Goal: Task Accomplishment & Management: Use online tool/utility

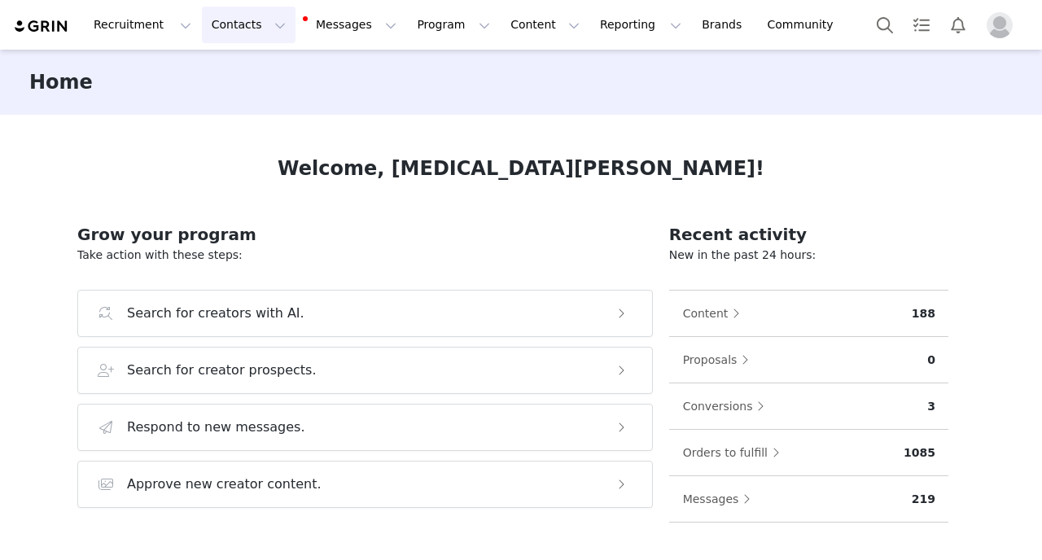
click at [247, 40] on button "Contacts Contacts" at bounding box center [249, 25] width 94 height 37
click at [247, 87] on link "Creators" at bounding box center [254, 72] width 129 height 30
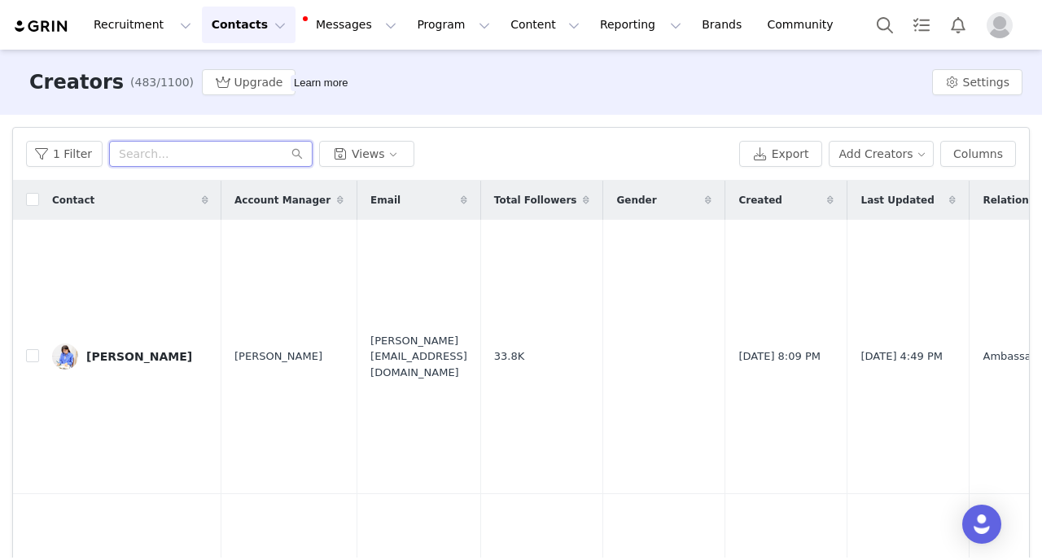
click at [168, 151] on input "text" at bounding box center [210, 154] width 203 height 26
type input "panda"
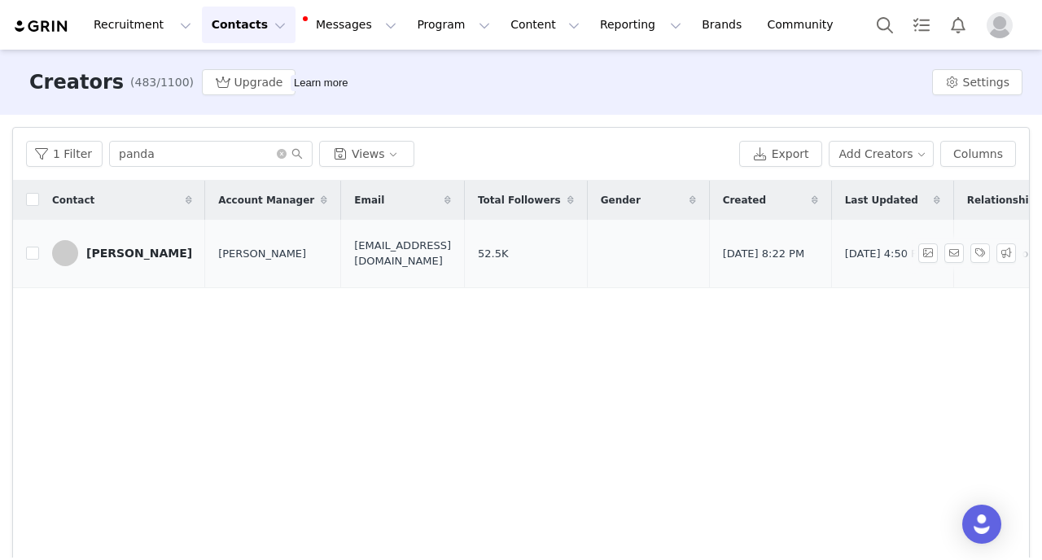
drag, startPoint x: 307, startPoint y: 255, endPoint x: 465, endPoint y: 256, distance: 157.9
click at [465, 256] on td "[EMAIL_ADDRESS][DOMAIN_NAME]" at bounding box center [403, 254] width 124 height 68
copy span "[EMAIL_ADDRESS][DOMAIN_NAME]"
drag, startPoint x: 174, startPoint y: 161, endPoint x: 7, endPoint y: 138, distance: 169.3
click at [109, 141] on input "panda" at bounding box center [210, 154] width 203 height 26
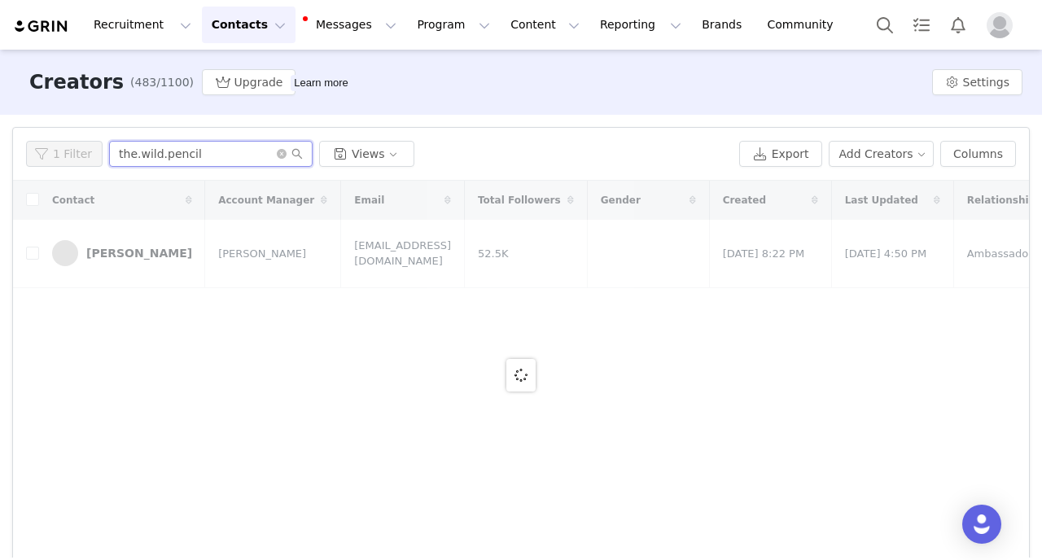
type input "the.wild.pencil"
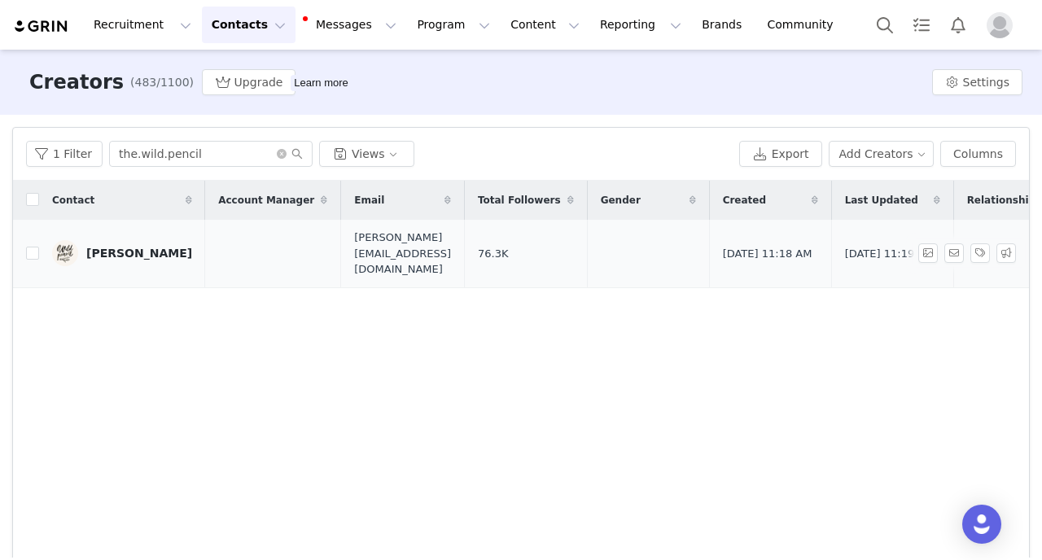
click at [117, 247] on div "[PERSON_NAME]" at bounding box center [139, 253] width 106 height 13
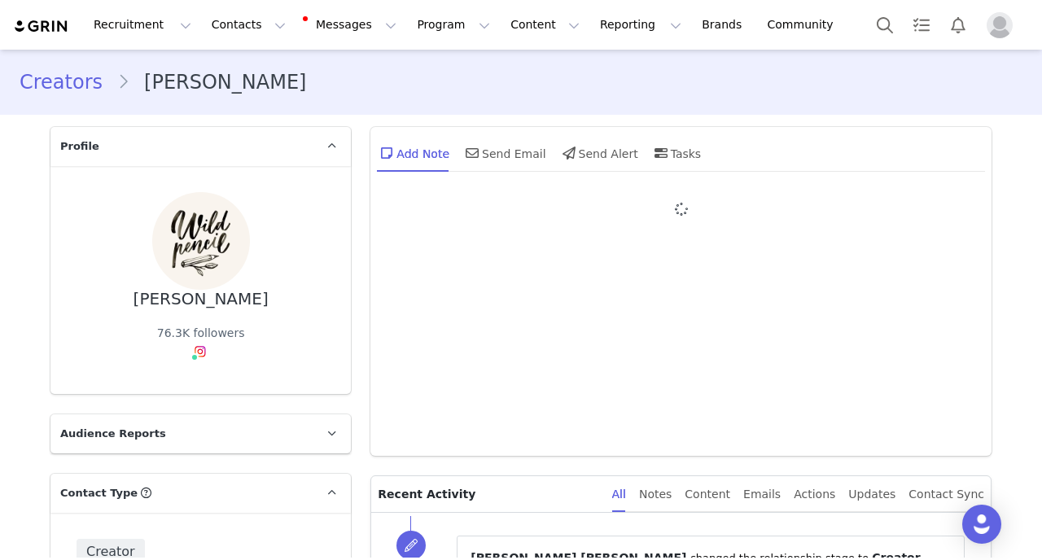
type input "+420 ([GEOGRAPHIC_DATA])"
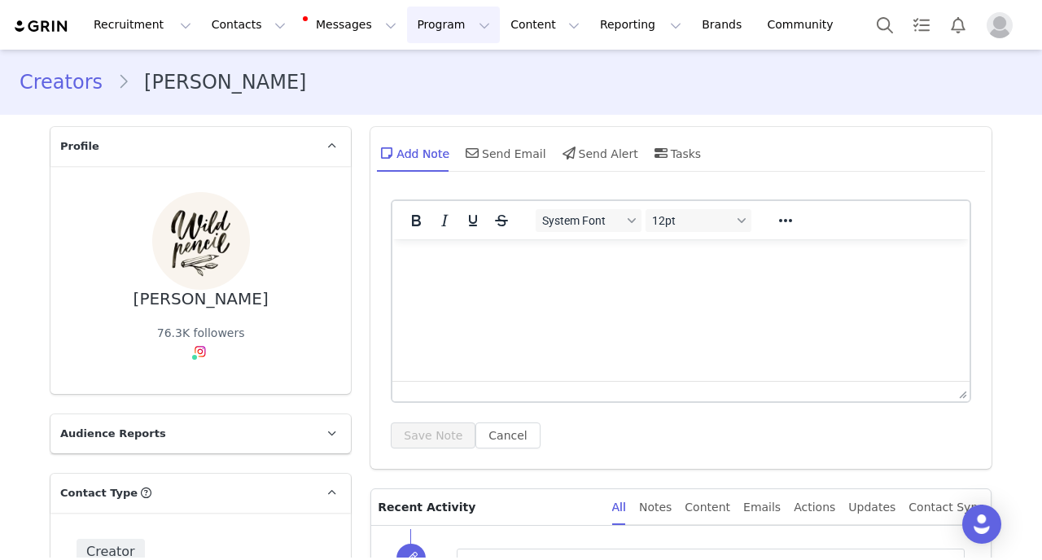
click at [431, 39] on button "Program Program" at bounding box center [453, 25] width 93 height 37
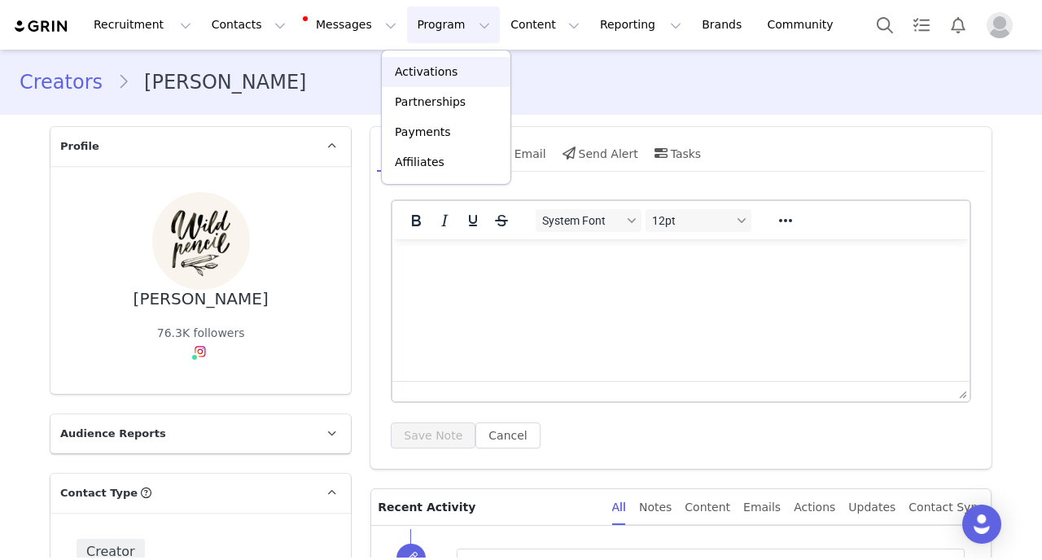
click at [431, 71] on p "Activations" at bounding box center [426, 71] width 63 height 17
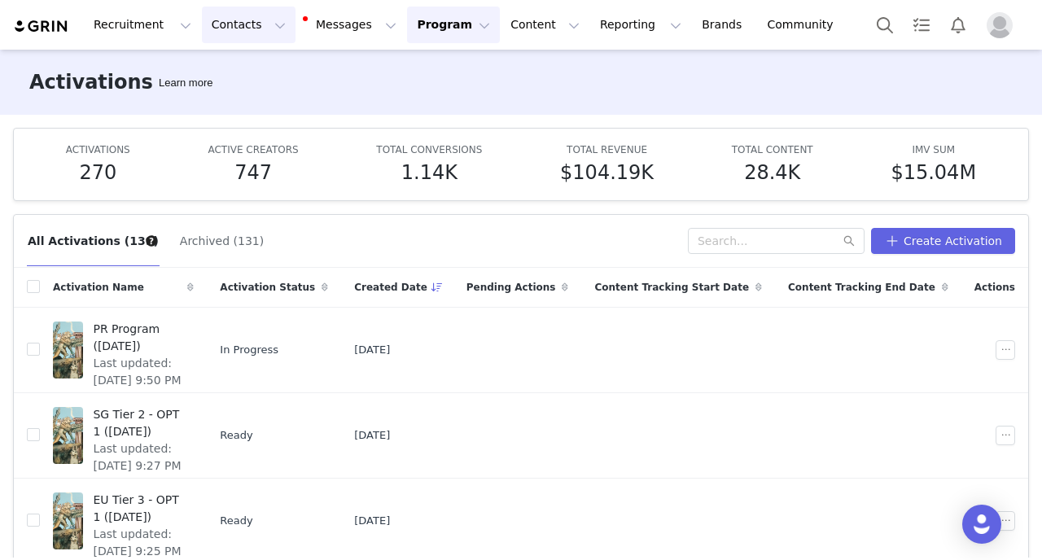
click at [242, 42] on button "Contacts Contacts" at bounding box center [249, 25] width 94 height 37
click at [242, 69] on p "Creators" at bounding box center [227, 71] width 49 height 17
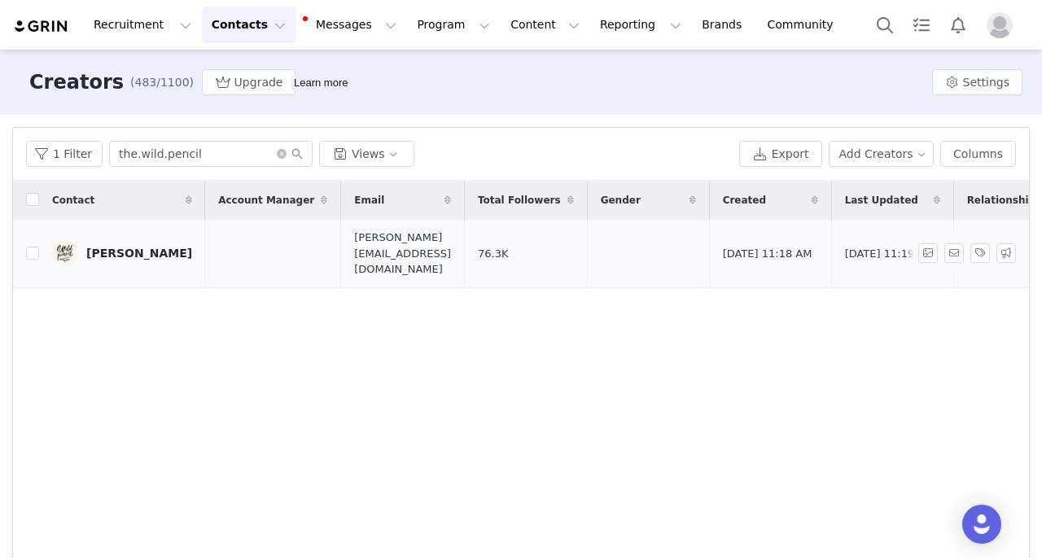
click at [174, 247] on div "[PERSON_NAME]" at bounding box center [139, 253] width 106 height 13
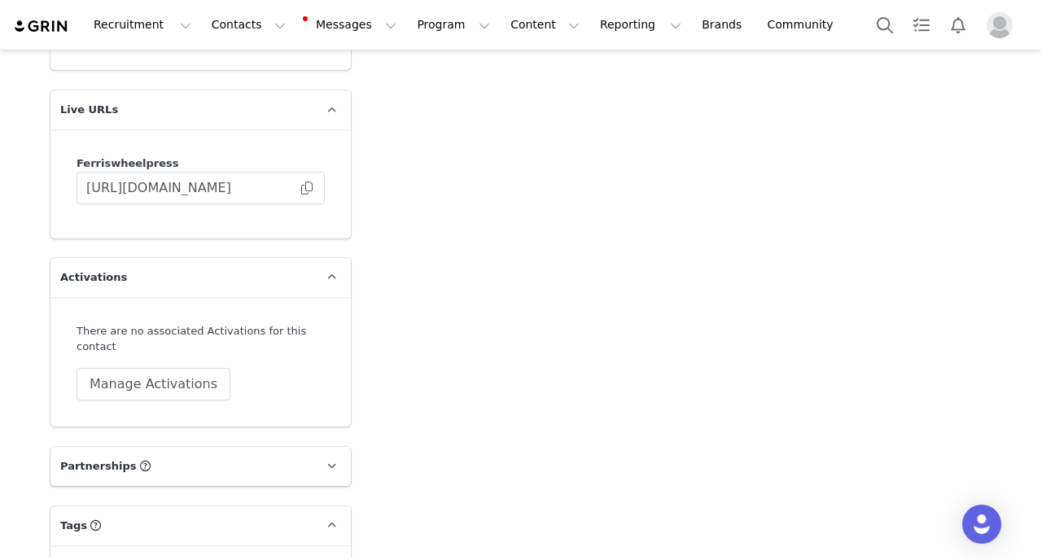
scroll to position [3739, 0]
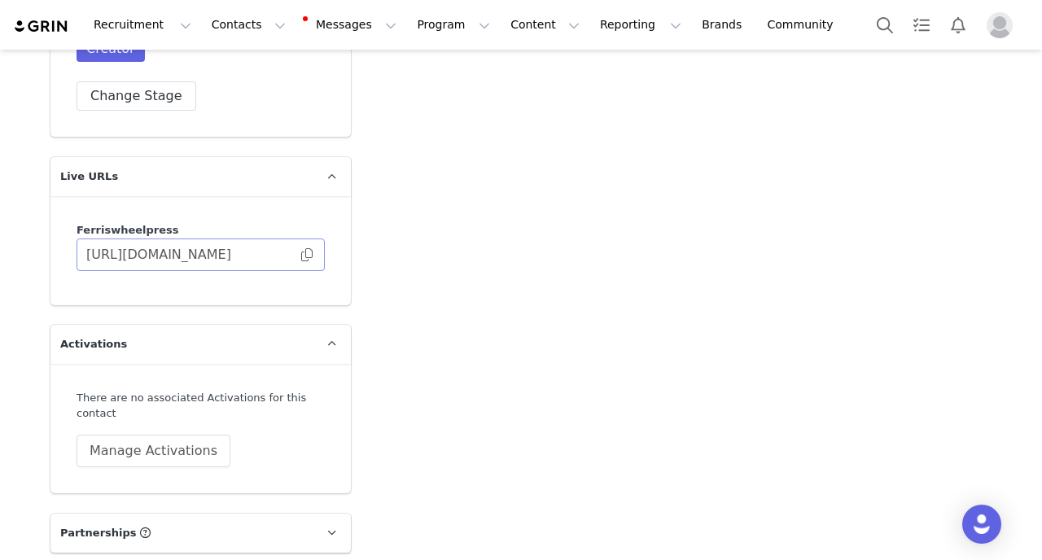
click at [305, 255] on span at bounding box center [307, 255] width 16 height 0
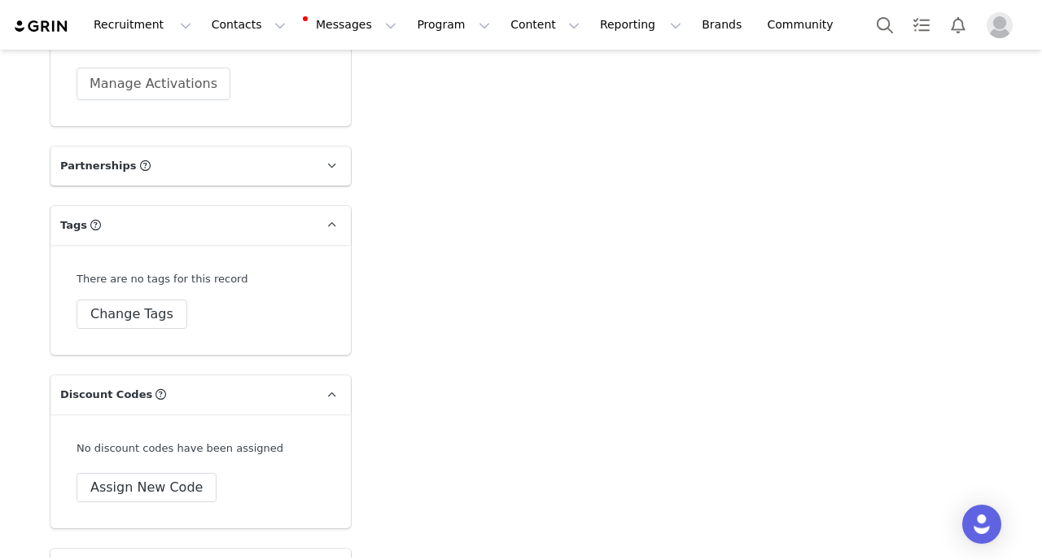
scroll to position [4091, 0]
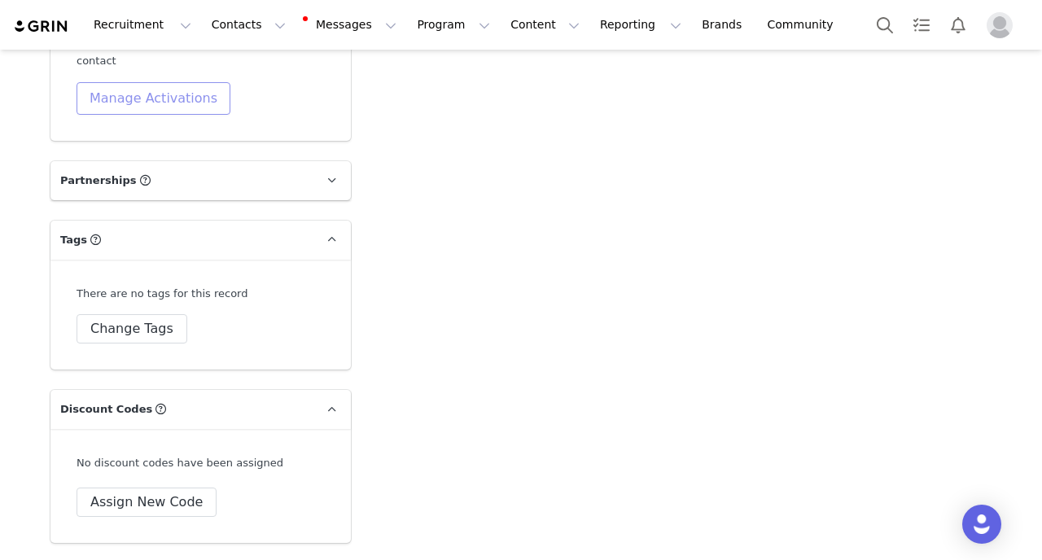
click at [181, 90] on button "Manage Activations" at bounding box center [153, 98] width 154 height 33
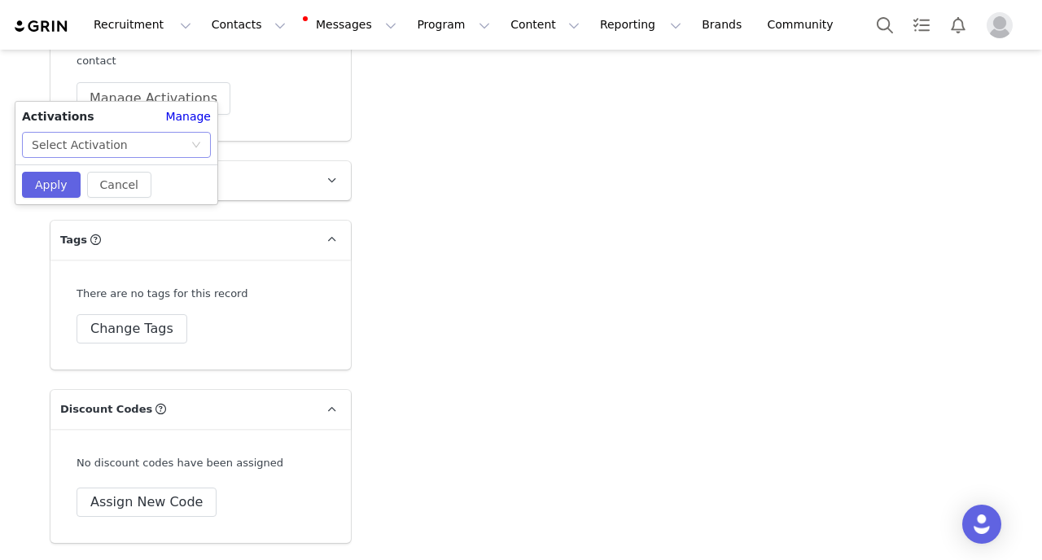
click at [201, 146] on icon "icon: down" at bounding box center [196, 145] width 10 height 10
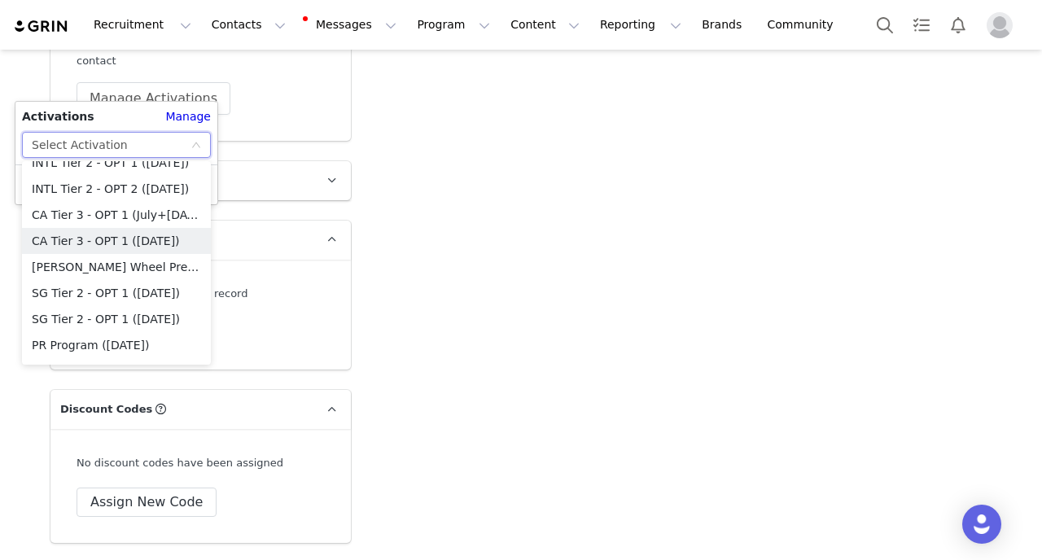
scroll to position [2846, 0]
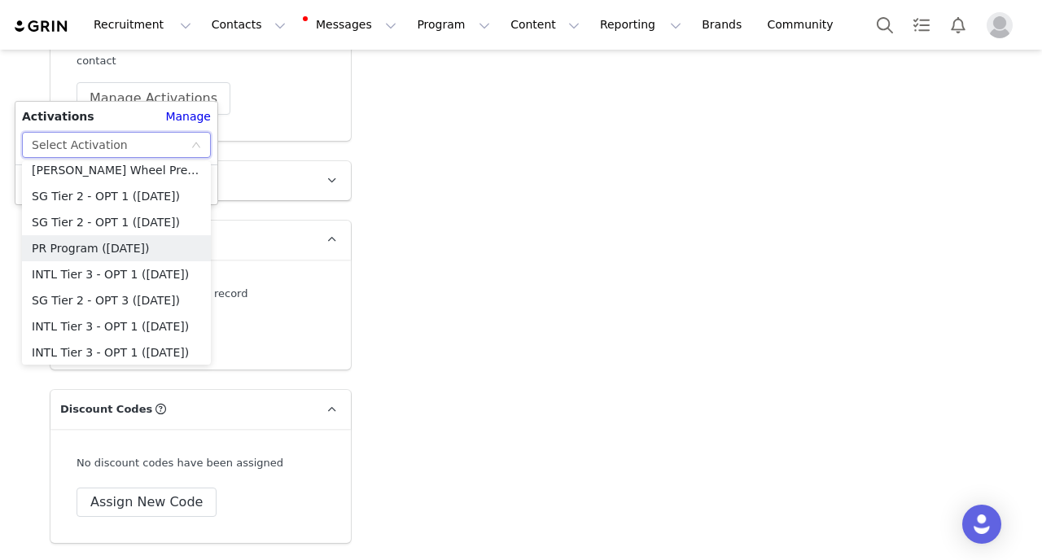
click at [173, 245] on li "PR Program ([DATE])" at bounding box center [116, 248] width 189 height 26
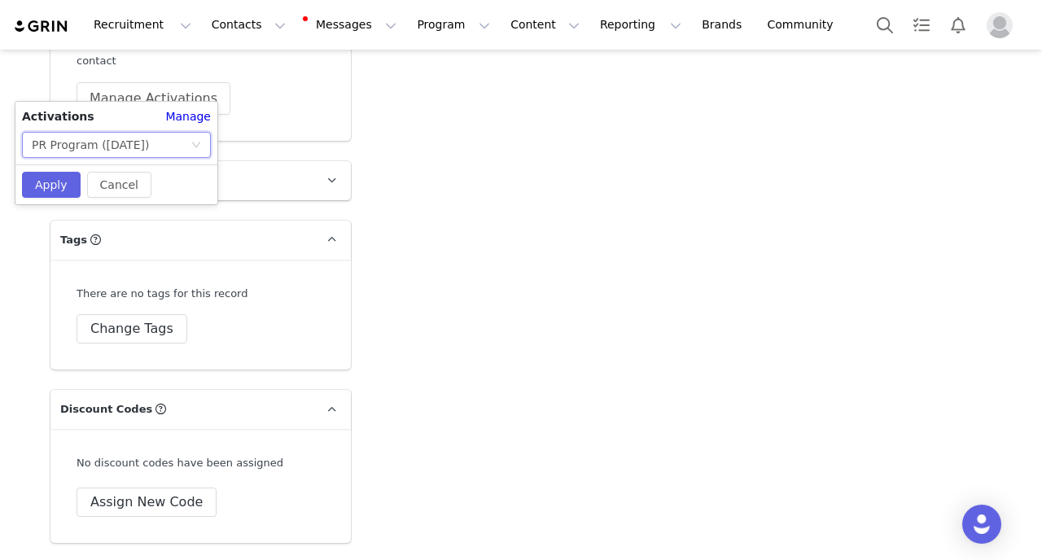
click at [172, 142] on div "PR Program ([DATE])" at bounding box center [111, 145] width 159 height 24
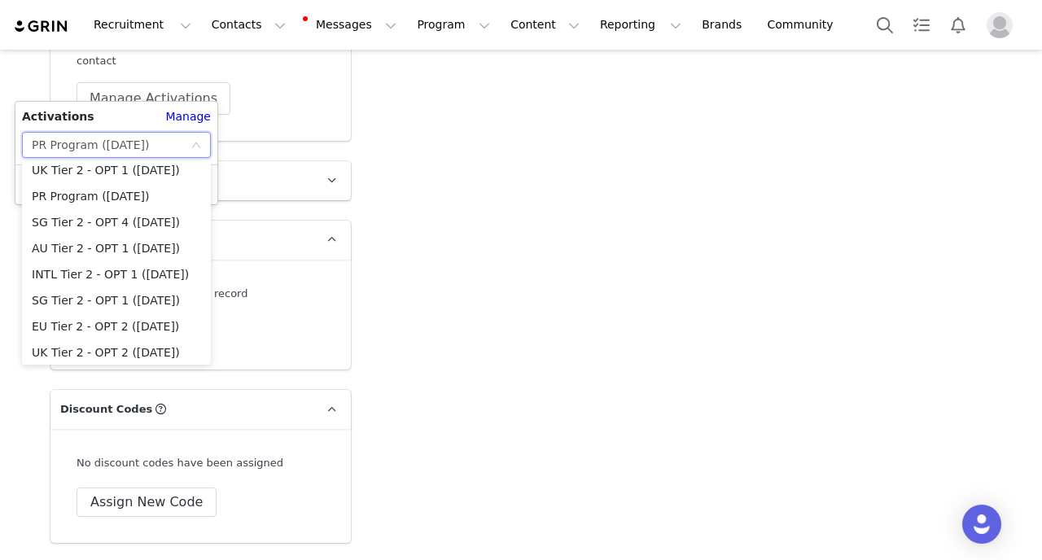
scroll to position [3397, 0]
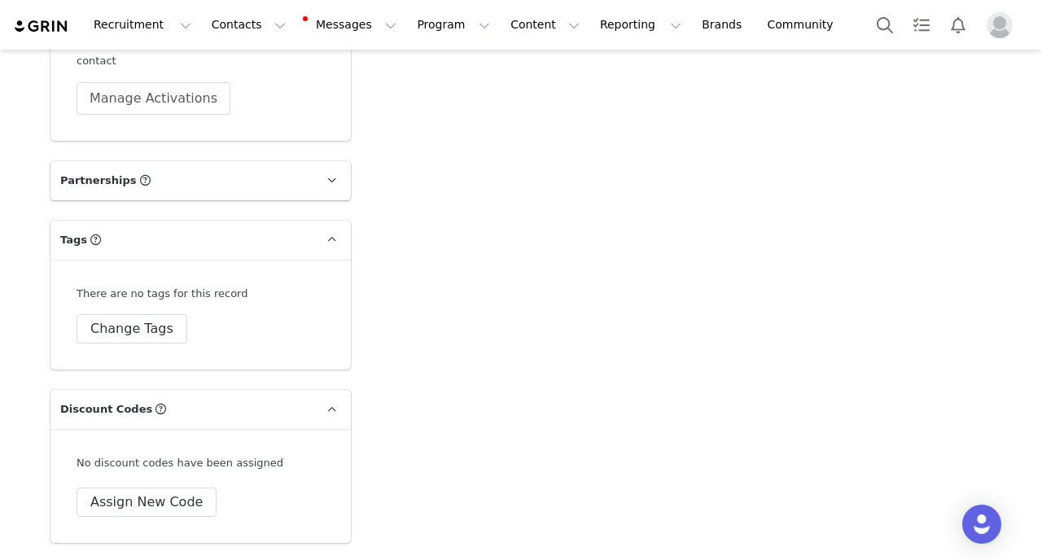
scroll to position [3, 0]
click at [411, 34] on button "Program Program" at bounding box center [453, 25] width 93 height 37
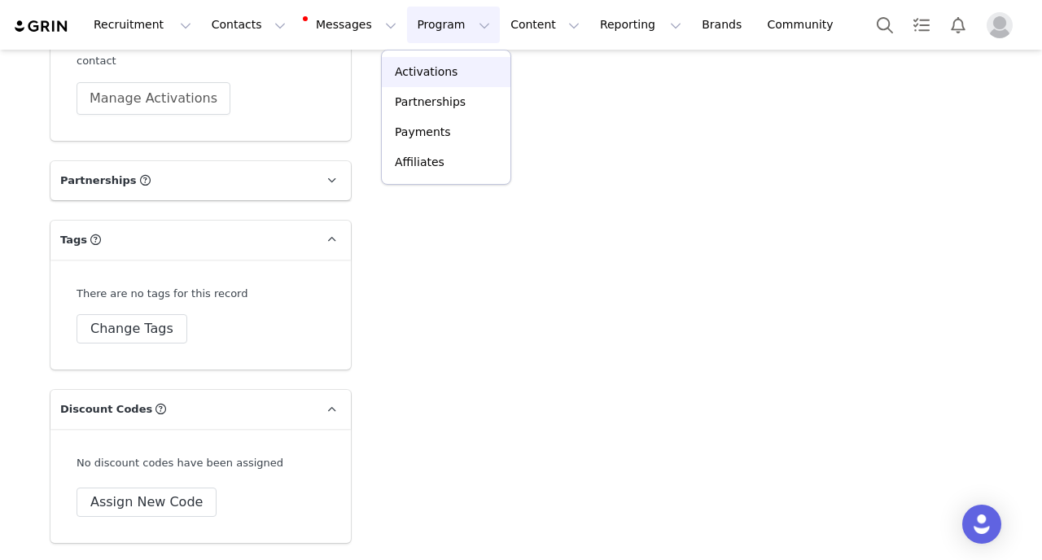
click at [422, 78] on p "Activations" at bounding box center [426, 71] width 63 height 17
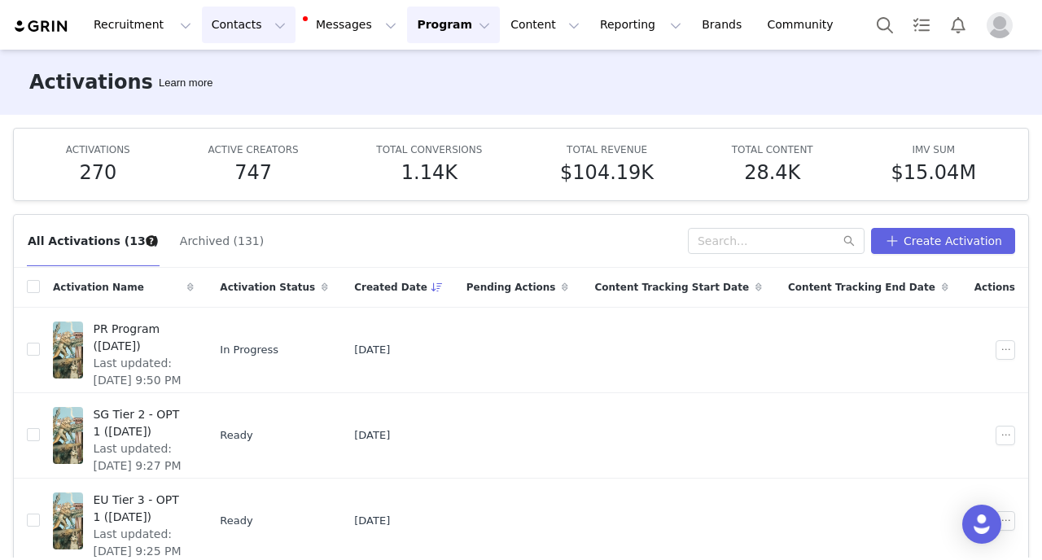
click at [231, 7] on button "Contacts Contacts" at bounding box center [249, 25] width 94 height 37
click at [233, 73] on p "Creators" at bounding box center [227, 71] width 49 height 17
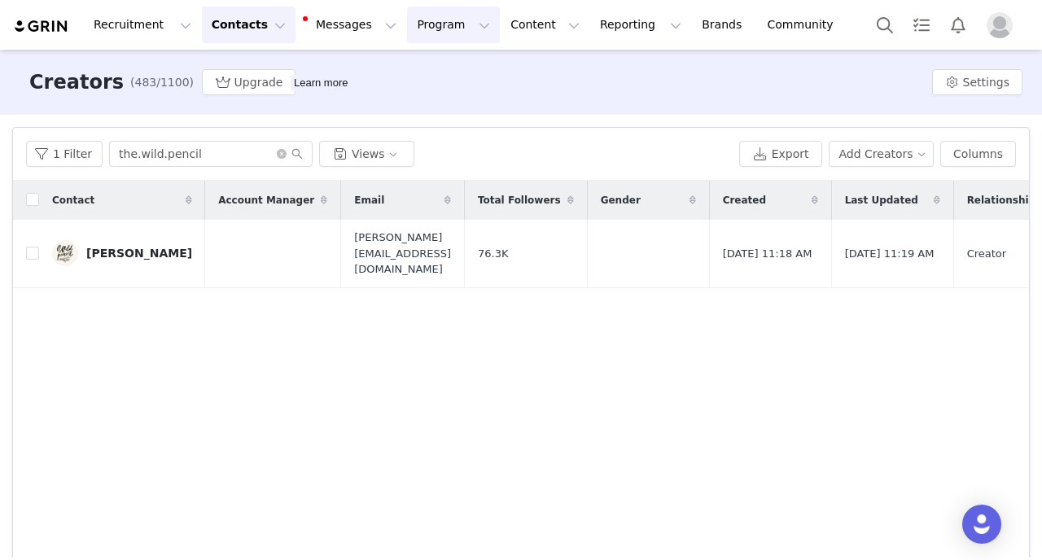
click at [407, 28] on button "Program Program" at bounding box center [453, 25] width 93 height 37
click at [415, 72] on p "Activations" at bounding box center [426, 71] width 63 height 17
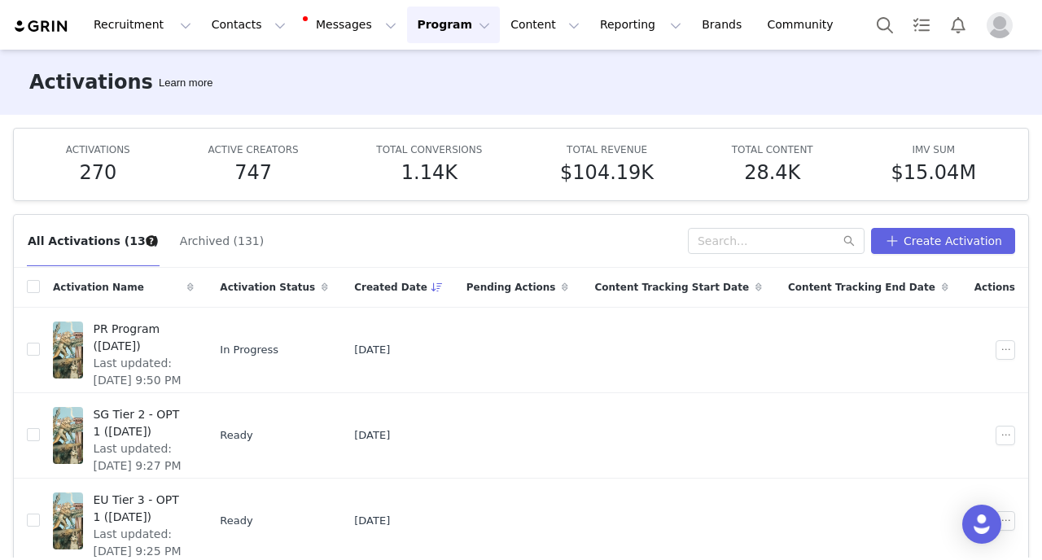
click at [159, 355] on span "Last updated: [DATE] 9:50 PM" at bounding box center [138, 372] width 91 height 34
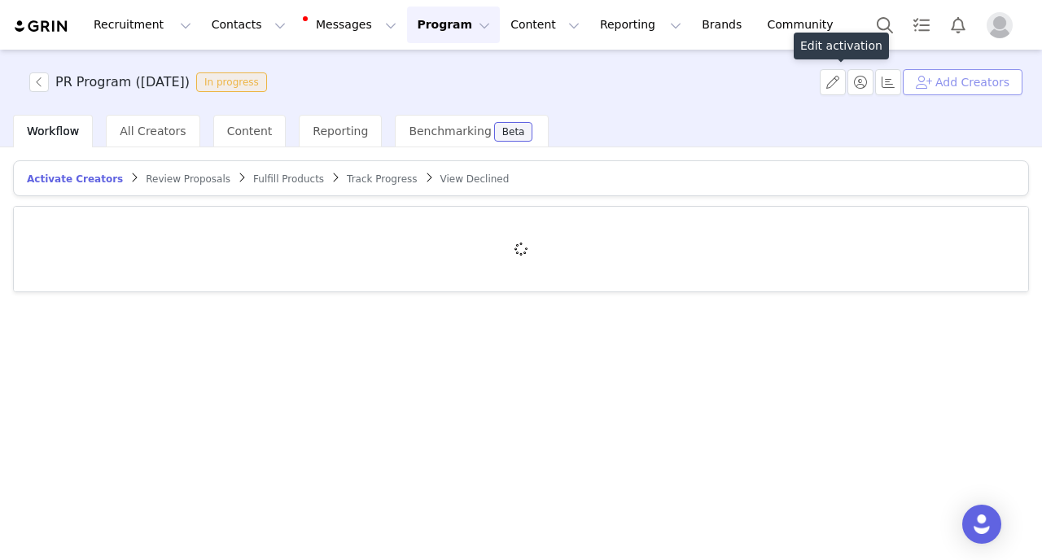
click at [954, 81] on button "Add Creators" at bounding box center [963, 82] width 120 height 26
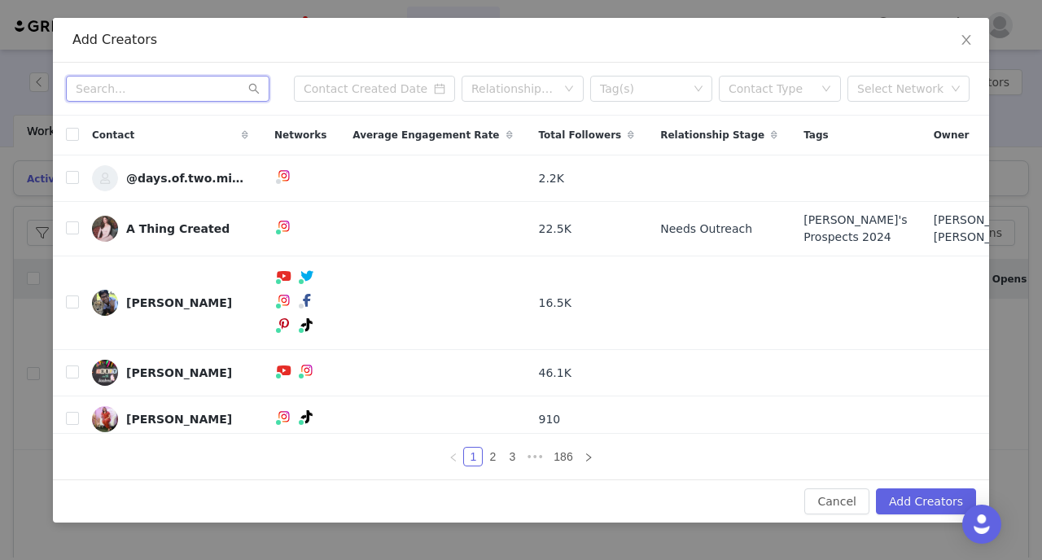
click at [192, 94] on input "text" at bounding box center [167, 89] width 203 height 26
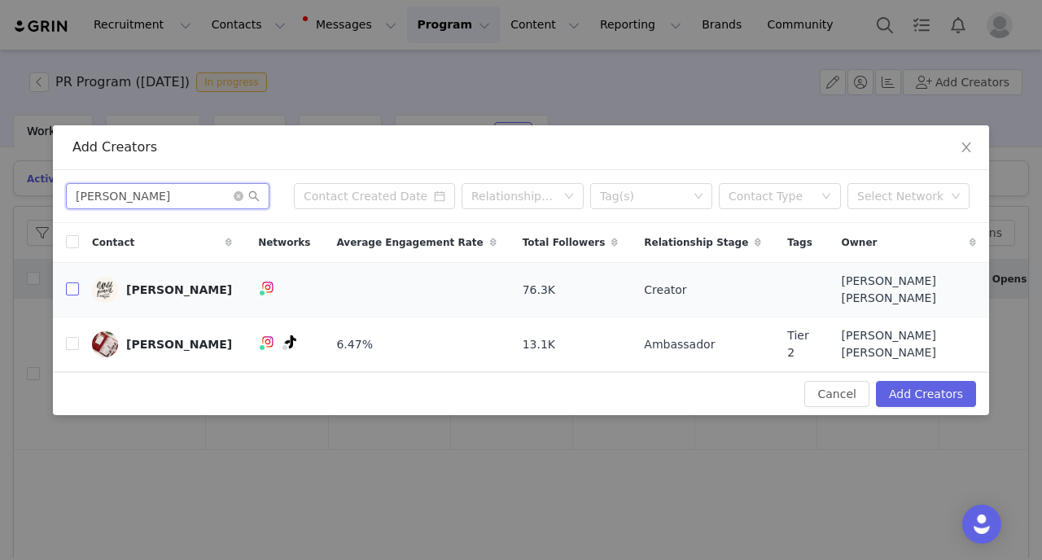
type input "[PERSON_NAME]"
click at [74, 294] on input "checkbox" at bounding box center [72, 288] width 13 height 13
checkbox input "true"
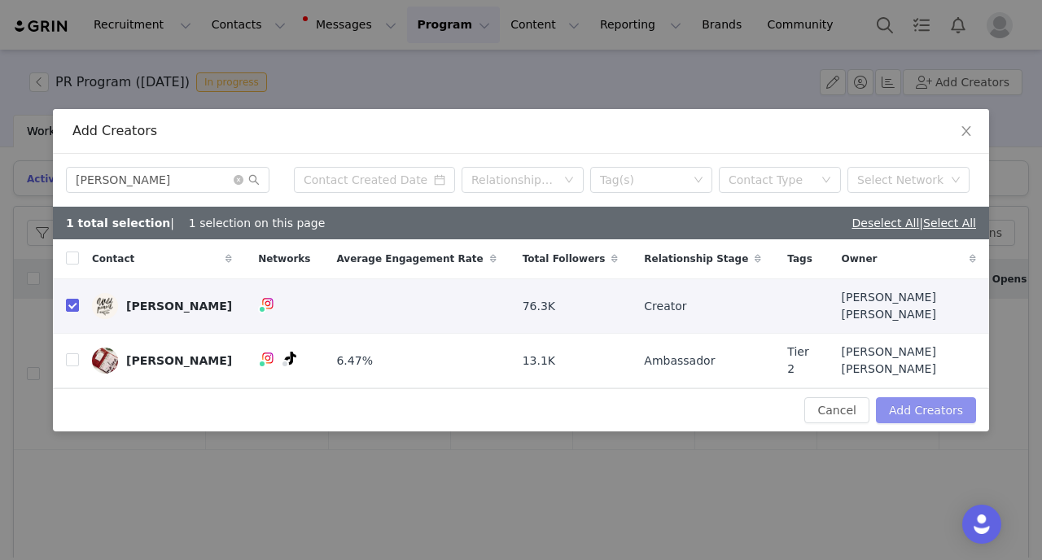
click at [938, 397] on button "Add Creators" at bounding box center [926, 410] width 100 height 26
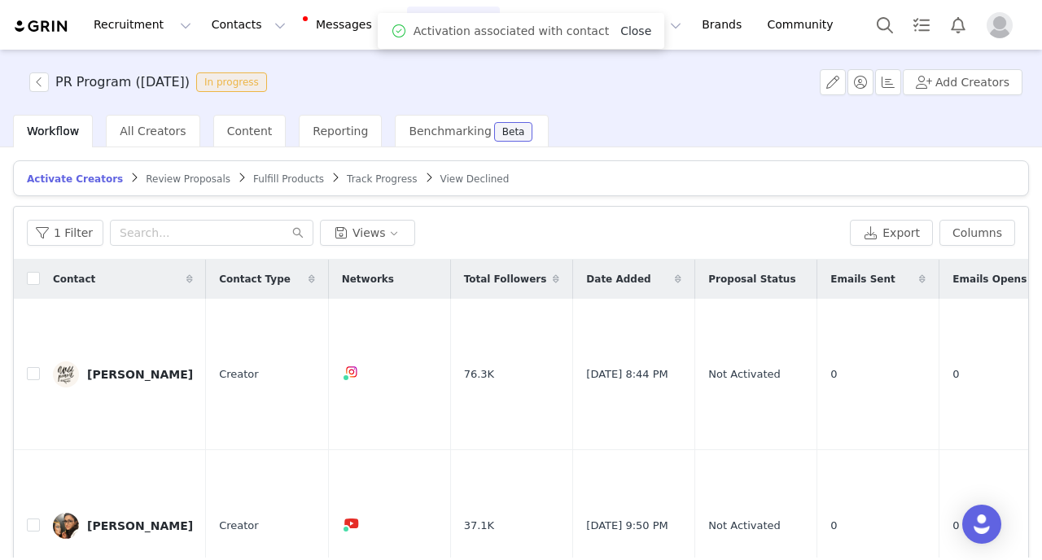
click at [632, 32] on link "Close" at bounding box center [635, 30] width 31 height 13
click at [620, 121] on div "Workflow All Creators Content Reporting Benchmarking Beta" at bounding box center [527, 131] width 1029 height 33
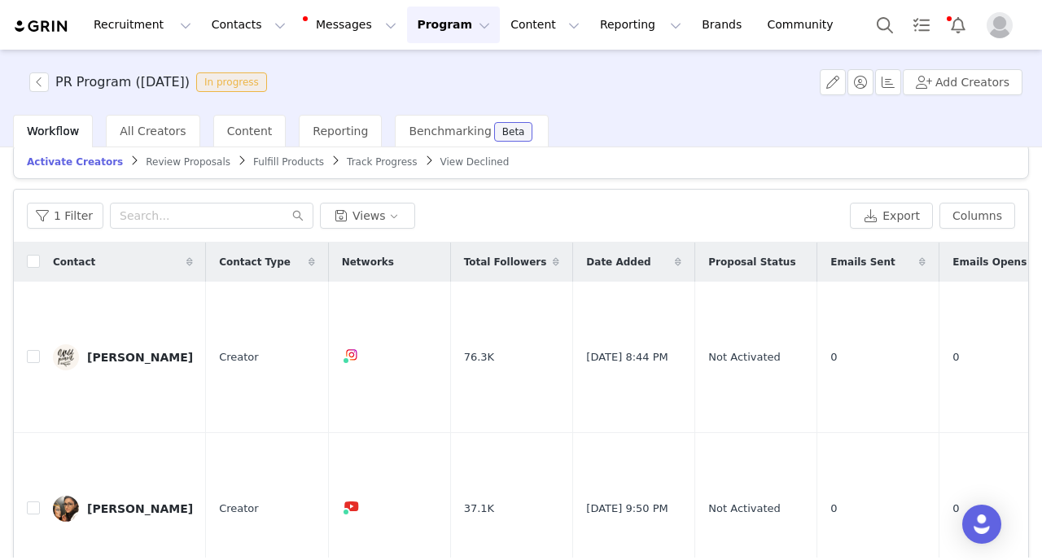
scroll to position [5, 0]
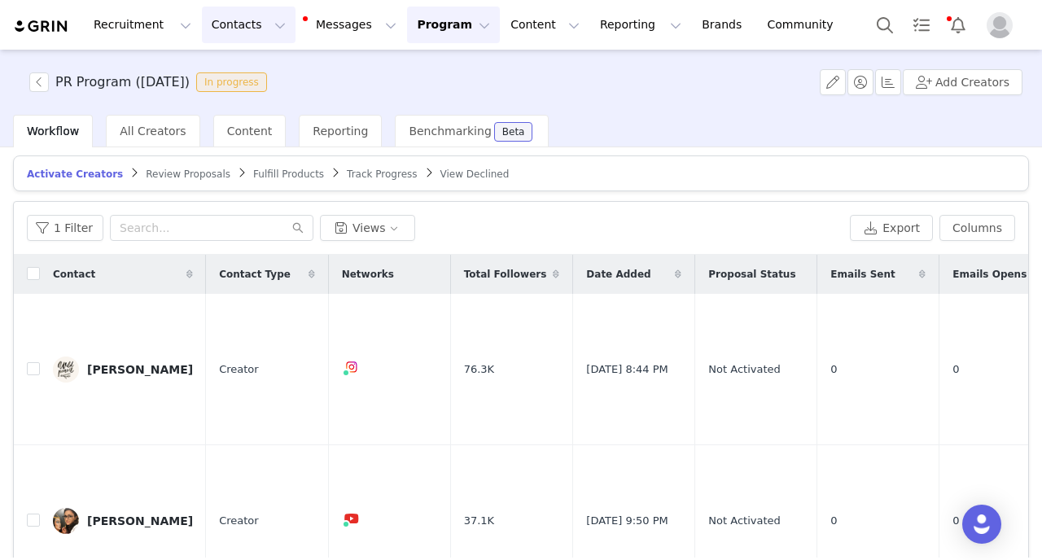
click at [224, 35] on button "Contacts Contacts" at bounding box center [249, 25] width 94 height 37
click at [234, 76] on p "Creators" at bounding box center [227, 71] width 49 height 17
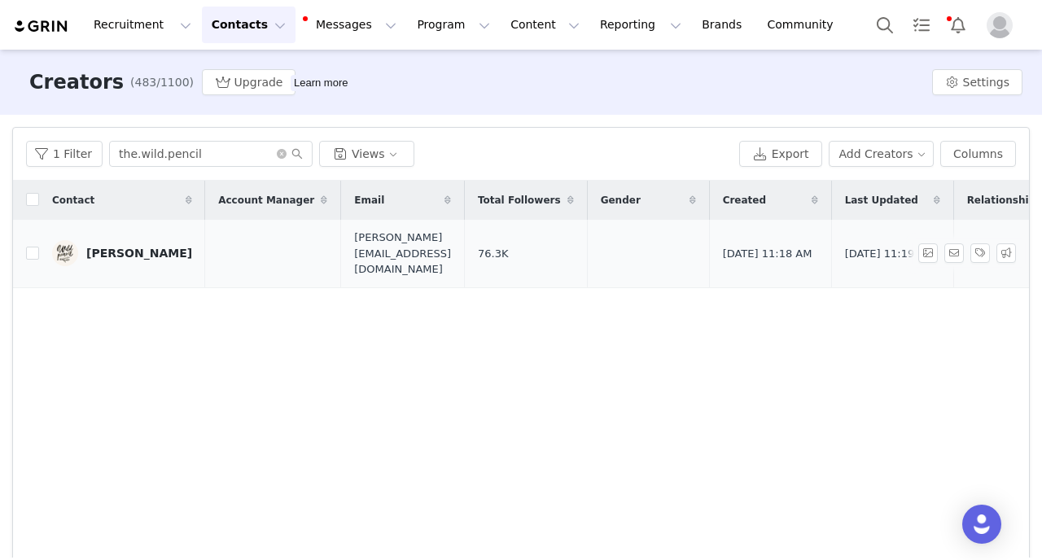
click at [177, 247] on div "[PERSON_NAME]" at bounding box center [139, 253] width 106 height 13
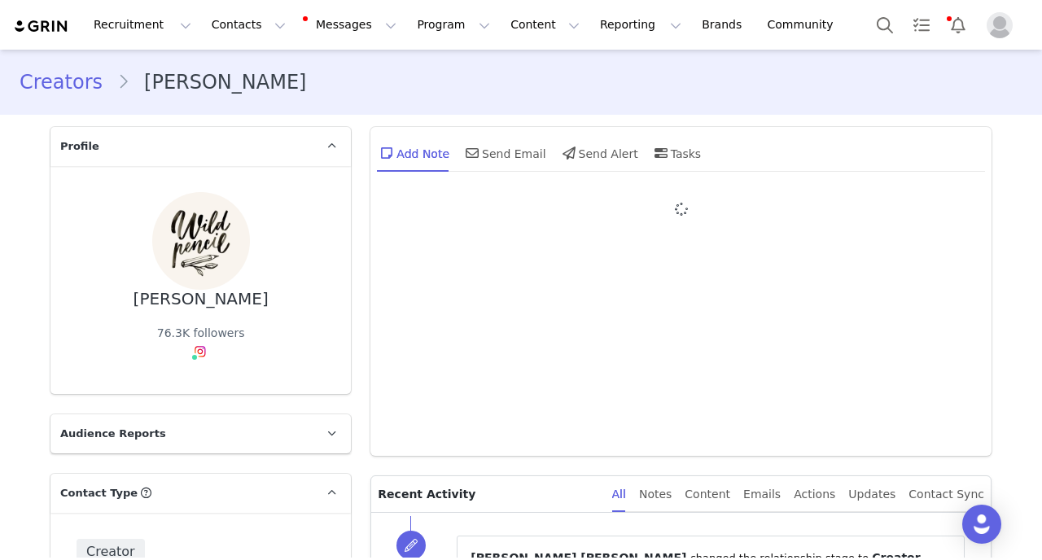
type input "+420 ([GEOGRAPHIC_DATA])"
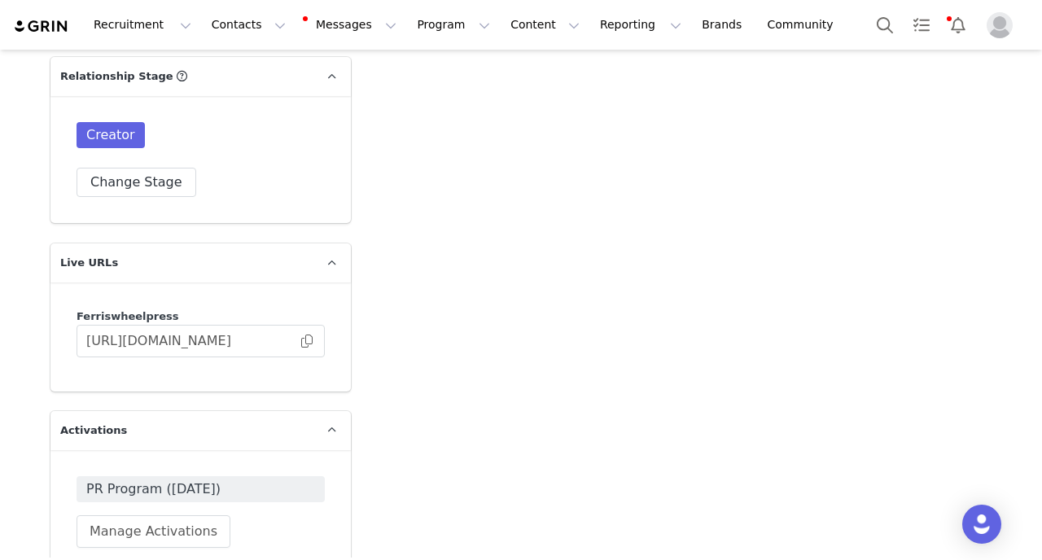
scroll to position [3645, 0]
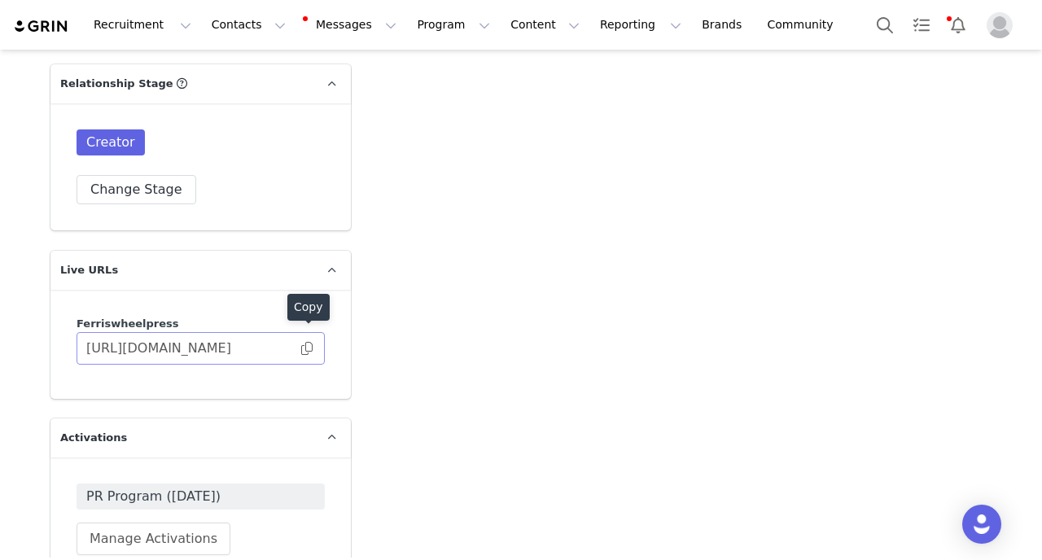
click at [308, 326] on div "Copy" at bounding box center [308, 310] width 42 height 33
click at [310, 348] on span at bounding box center [307, 348] width 16 height 0
click at [307, 348] on span at bounding box center [307, 348] width 16 height 0
